Goal: Manage account settings

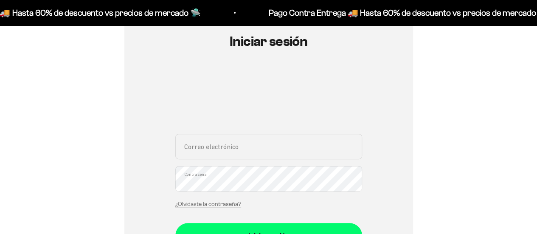
scroll to position [97, 0]
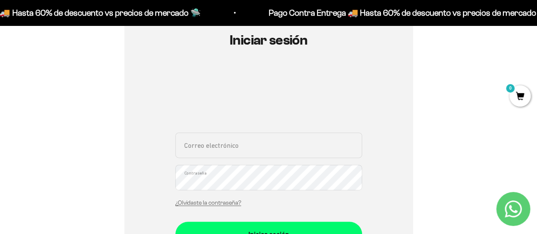
click at [248, 141] on input "Correo electrónico" at bounding box center [268, 145] width 187 height 25
type input "juanborda92@hotmail.com"
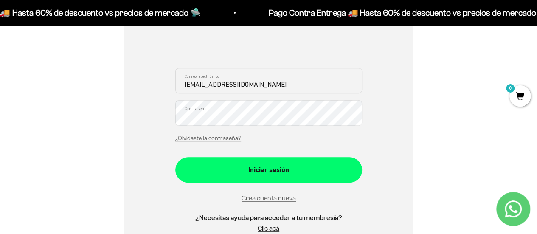
scroll to position [165, 0]
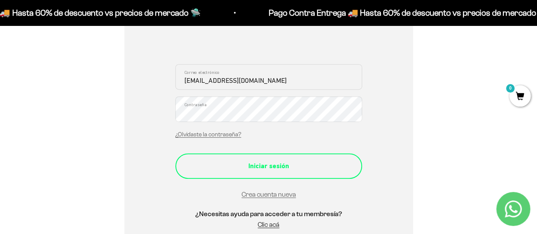
click at [263, 168] on div "Iniciar sesión" at bounding box center [268, 166] width 153 height 11
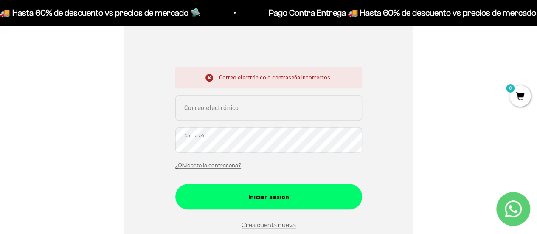
scroll to position [164, 0]
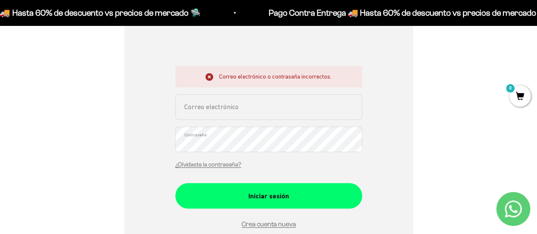
click at [294, 115] on input "Correo electrónico" at bounding box center [268, 106] width 187 height 25
type input "juanborda92@hotmail.com"
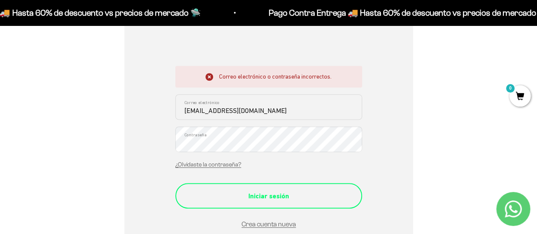
click at [280, 190] on button "Iniciar sesión" at bounding box center [268, 195] width 187 height 25
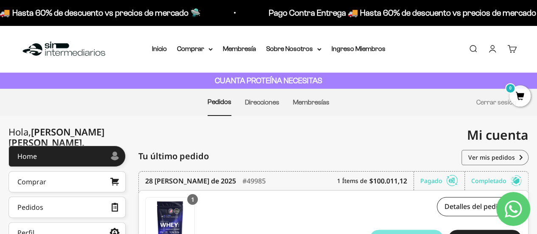
click at [76, 56] on img at bounding box center [63, 49] width 87 height 18
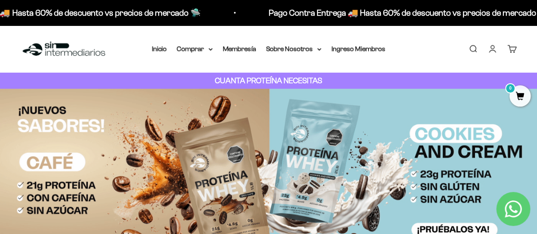
click at [494, 50] on link "Cuenta" at bounding box center [492, 48] width 9 height 9
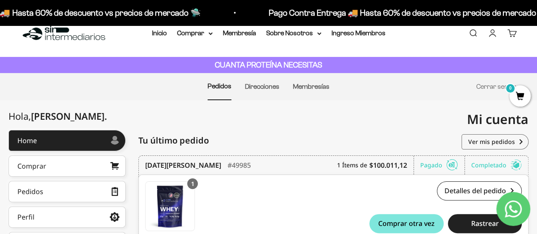
scroll to position [16, 0]
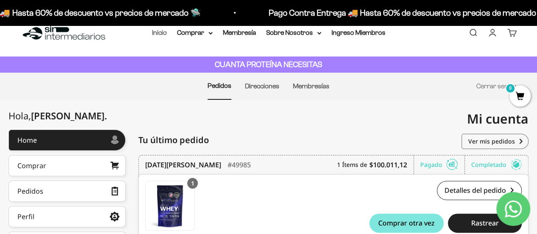
click at [164, 35] on link "Inicio" at bounding box center [159, 32] width 15 height 7
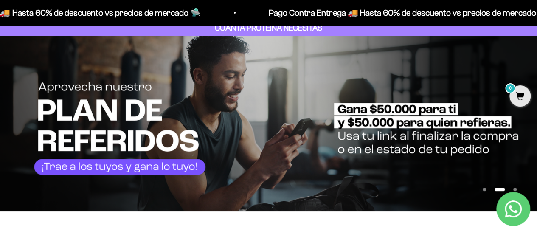
scroll to position [58, 0]
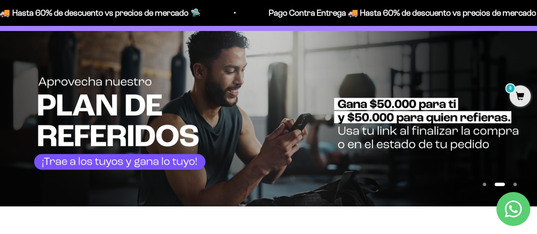
click at [150, 170] on img at bounding box center [268, 118] width 537 height 175
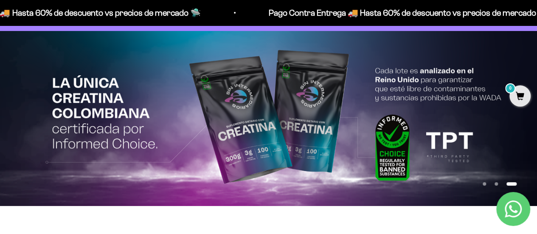
click at [495, 183] on button "Ir al artículo 2" at bounding box center [496, 183] width 3 height 3
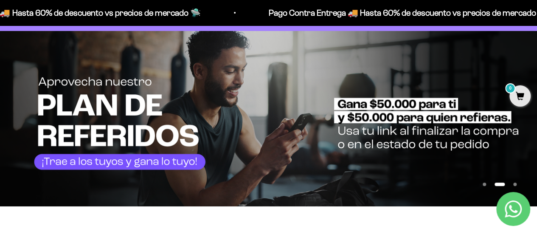
click at [177, 167] on img at bounding box center [268, 118] width 537 height 175
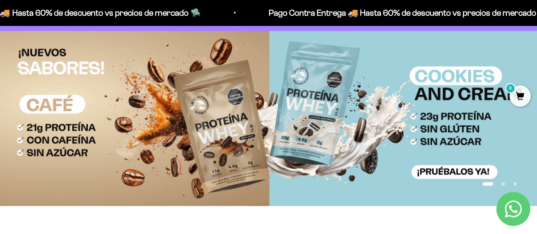
click at [503, 185] on button "Ir al artículo 2" at bounding box center [503, 183] width 3 height 3
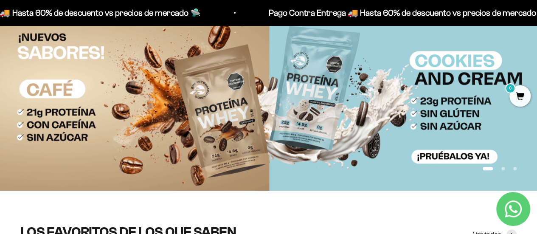
scroll to position [0, 0]
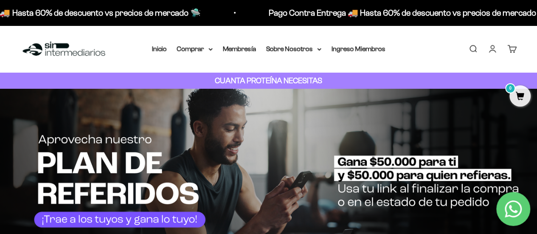
click at [493, 48] on link "Cuenta" at bounding box center [492, 48] width 9 height 9
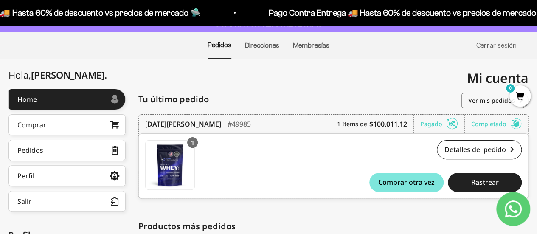
scroll to position [42, 0]
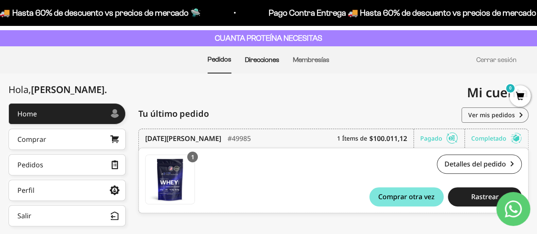
click at [268, 62] on link "Direcciones" at bounding box center [262, 59] width 34 height 7
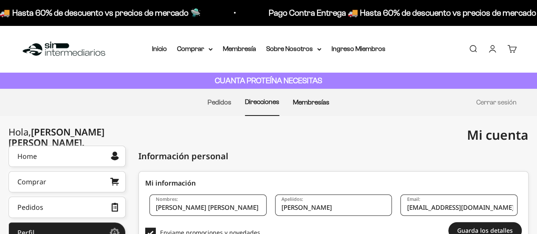
click at [314, 103] on link "Membresías" at bounding box center [311, 102] width 37 height 7
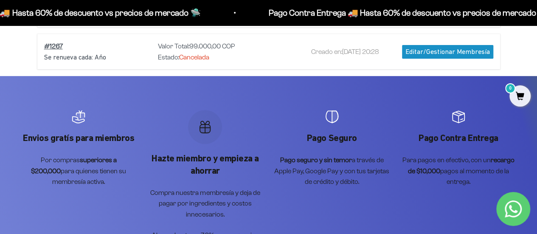
scroll to position [163, 0]
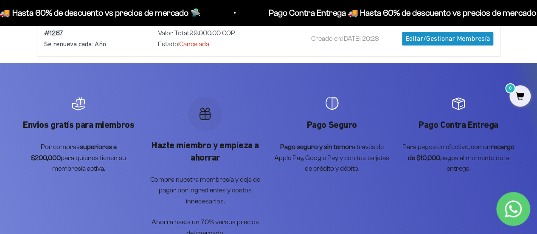
click at [90, 145] on strong "superiores a $200,000" at bounding box center [74, 152] width 86 height 18
click at [81, 117] on div "Envios gratís para miembros Por compras superiores a $200,000 para quienes tien…" at bounding box center [78, 135] width 116 height 77
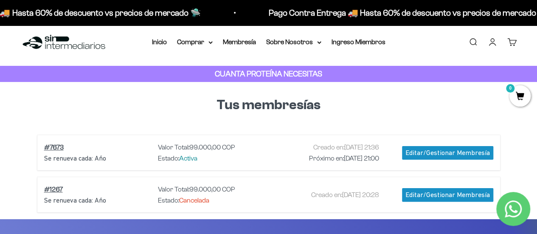
scroll to position [6, 0]
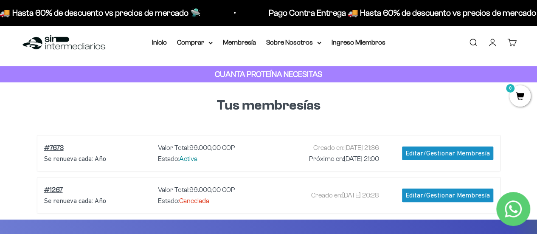
click at [281, 79] on p "CUANTA PROTEÍNA NECESITAS" at bounding box center [269, 74] width 112 height 12
click at [361, 44] on link "Ingreso Miembros" at bounding box center [359, 42] width 54 height 7
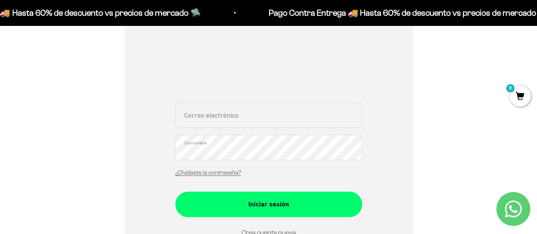
scroll to position [127, 0]
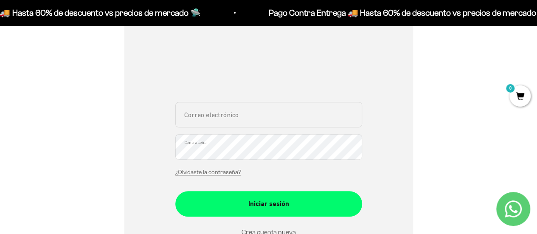
click at [237, 126] on input "Correo electrónico" at bounding box center [268, 114] width 187 height 25
type input "[EMAIL_ADDRESS][DOMAIN_NAME]"
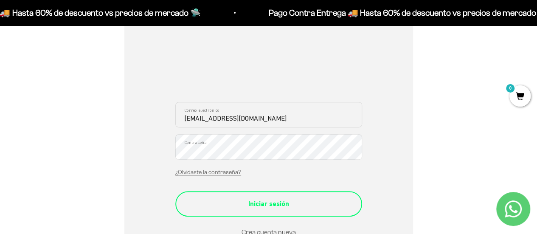
click at [255, 202] on div "Iniciar sesión" at bounding box center [268, 203] width 153 height 11
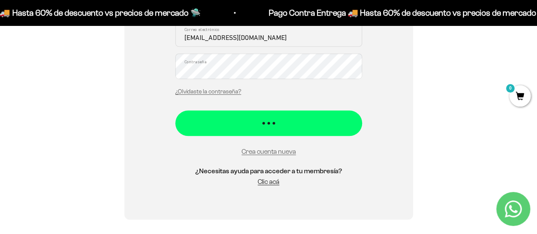
scroll to position [211, 0]
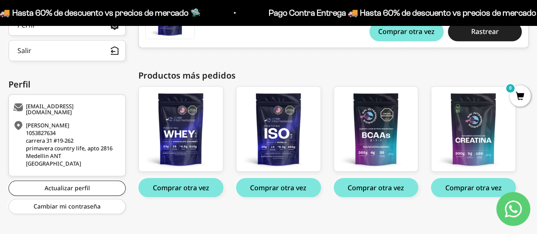
scroll to position [212, 0]
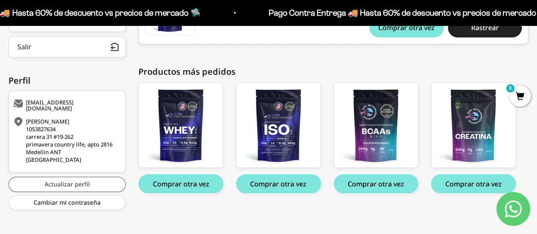
click at [62, 178] on link "Actualizar perfil" at bounding box center [66, 184] width 117 height 15
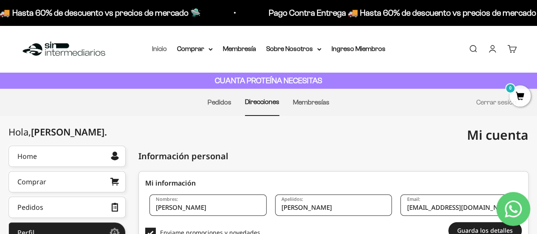
click at [161, 49] on link "Inicio" at bounding box center [159, 48] width 15 height 7
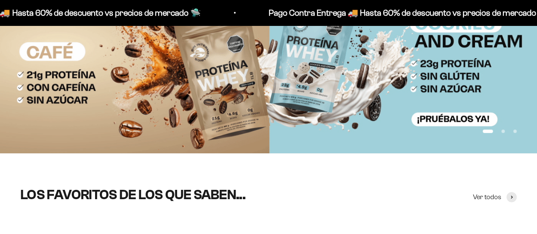
scroll to position [116, 0]
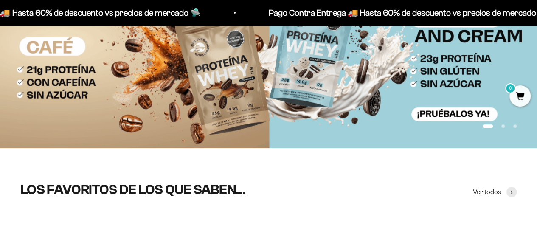
click at [503, 127] on button "Ir al artículo 2" at bounding box center [503, 125] width 3 height 3
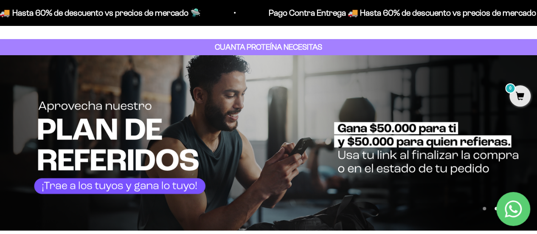
scroll to position [33, 0]
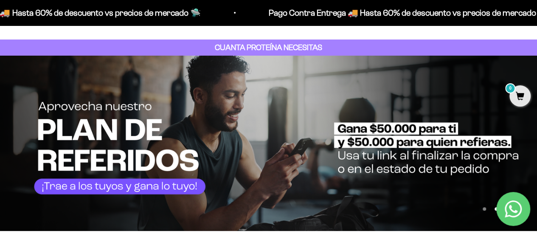
click at [159, 196] on img at bounding box center [268, 143] width 537 height 175
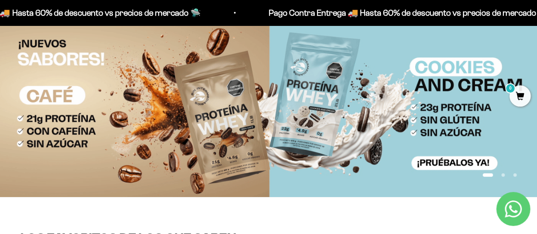
scroll to position [67, 0]
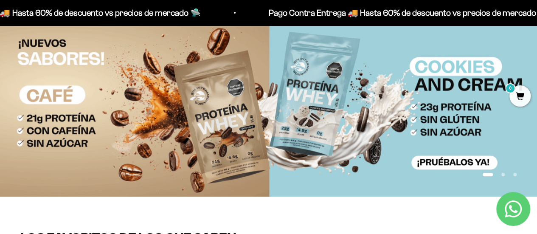
click at [504, 175] on button "Ir al artículo 2" at bounding box center [503, 174] width 3 height 3
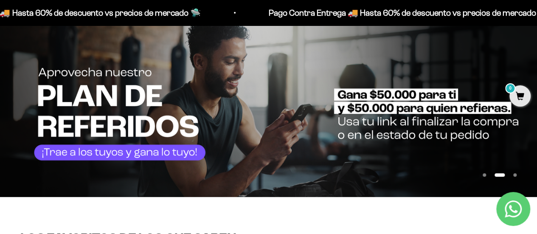
click at [409, 110] on img at bounding box center [268, 109] width 537 height 175
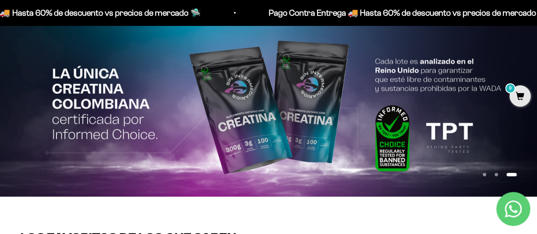
click at [497, 176] on button "Ir al artículo 2" at bounding box center [496, 174] width 3 height 3
click at [497, 174] on button "Ir al artículo 2" at bounding box center [496, 174] width 3 height 3
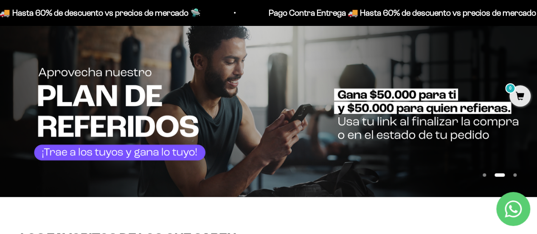
click at [170, 156] on img at bounding box center [268, 109] width 537 height 175
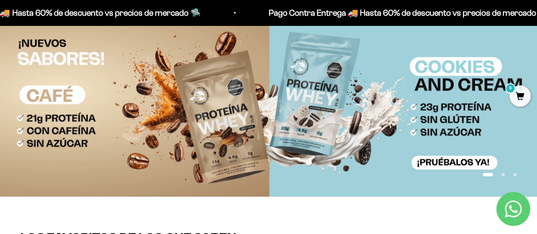
click at [513, 210] on icon "Contact us on WhatsApp" at bounding box center [513, 208] width 17 height 17
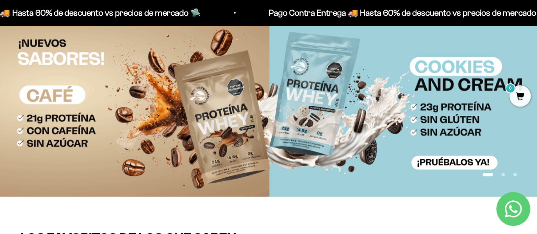
scroll to position [0, 0]
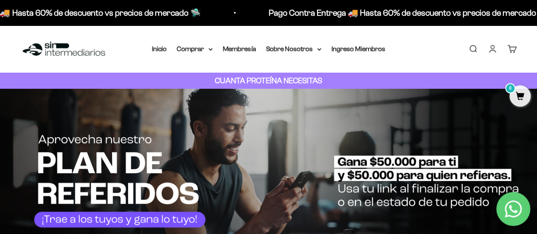
click at [494, 49] on link "Cuenta" at bounding box center [492, 48] width 9 height 9
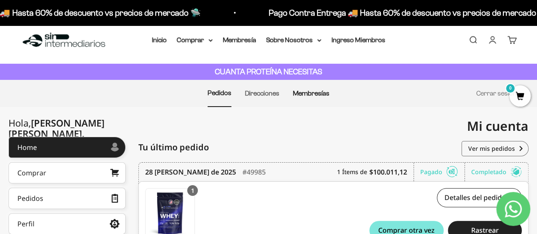
scroll to position [9, 0]
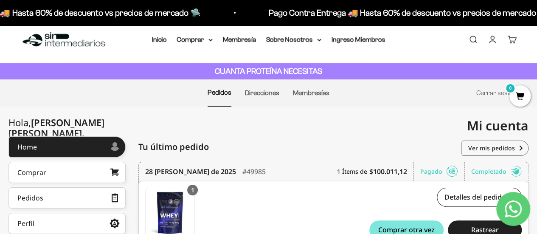
click at [493, 40] on link "Cuenta" at bounding box center [492, 39] width 9 height 9
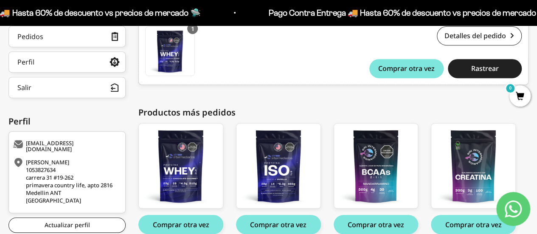
scroll to position [81, 0]
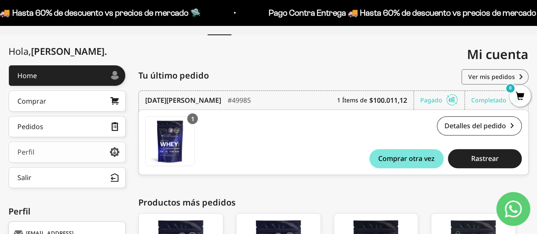
click at [48, 151] on link "Perfil" at bounding box center [66, 151] width 117 height 21
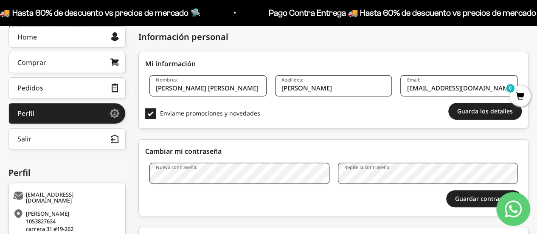
scroll to position [120, 0]
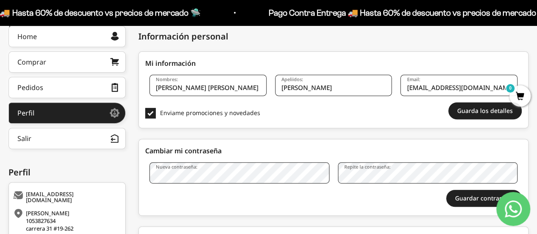
click at [379, 119] on div "Guarda los detalles Cancelar" at bounding box center [333, 110] width 377 height 17
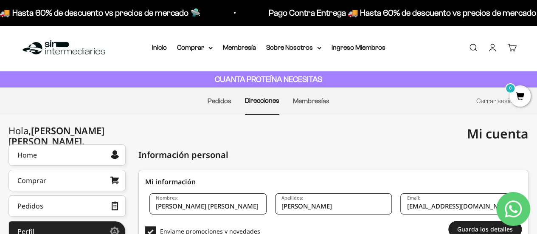
scroll to position [0, 0]
